Goal: Information Seeking & Learning: Learn about a topic

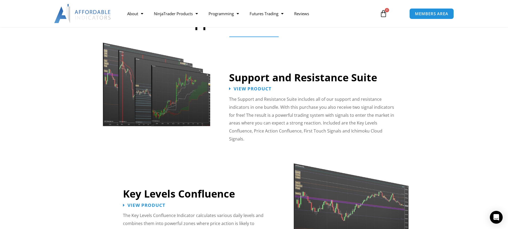
scroll to position [453, 0]
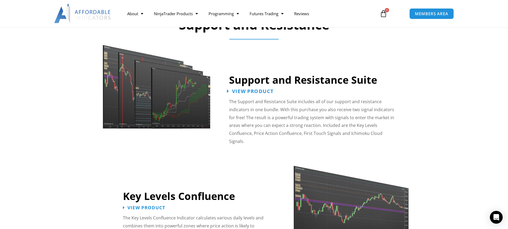
click at [242, 92] on span "View Product" at bounding box center [253, 91] width 42 height 5
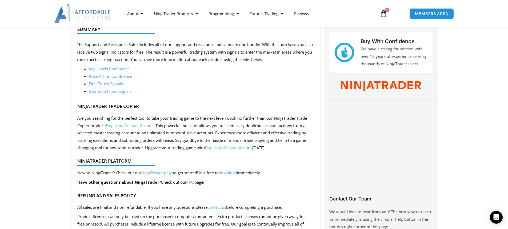
scroll to position [239, 0]
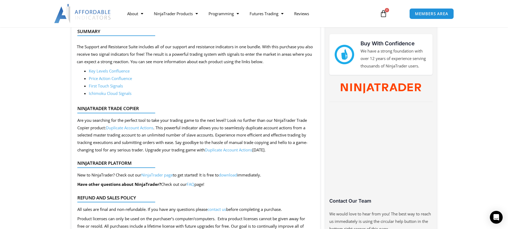
click at [128, 81] on link "Price Action Confluence" at bounding box center [110, 78] width 43 height 5
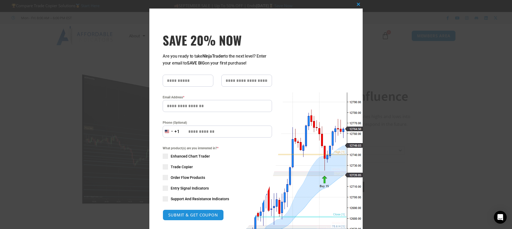
click at [396, 66] on div "Close this module SAVE 20% NOW Are you ready to take NinjaTrader to the next le…" at bounding box center [256, 114] width 512 height 229
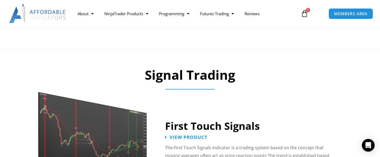
scroll to position [673, 0]
